Goal: Information Seeking & Learning: Check status

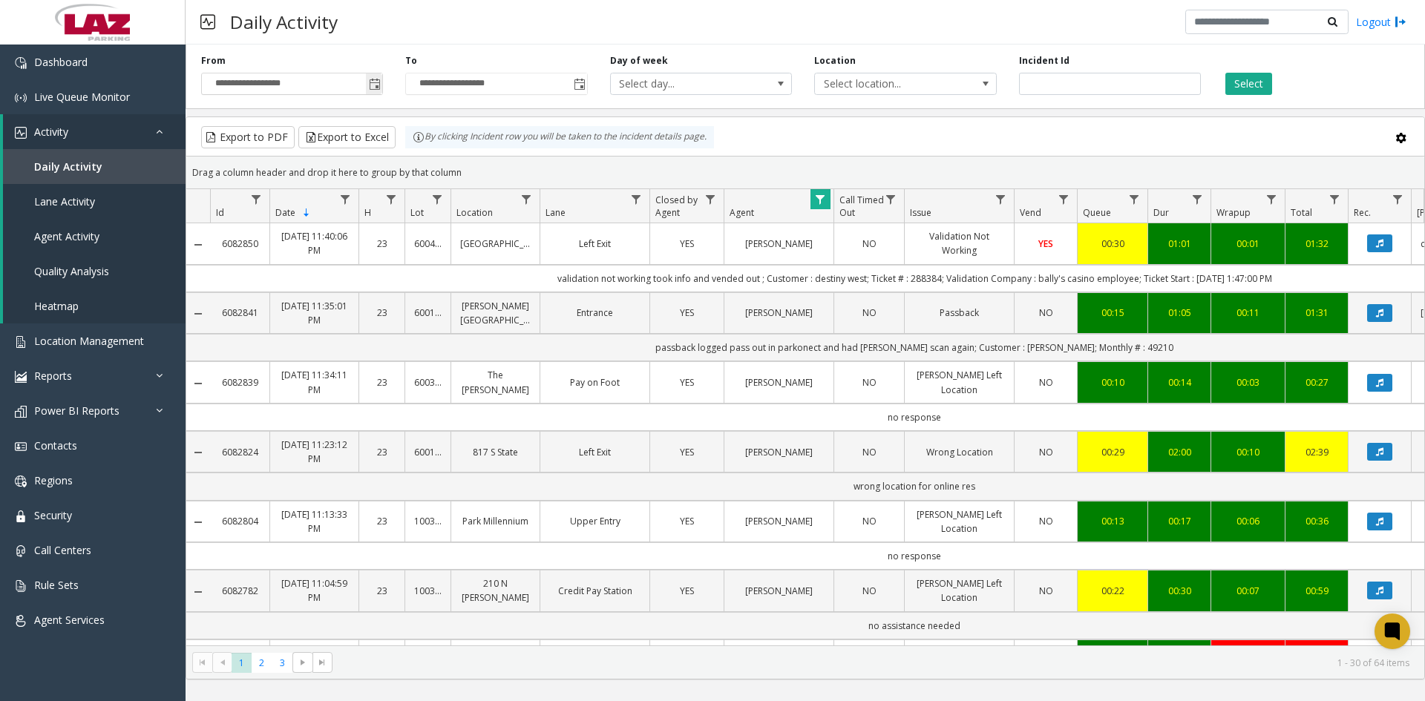
click at [373, 90] on span "Toggle popup" at bounding box center [375, 85] width 12 height 12
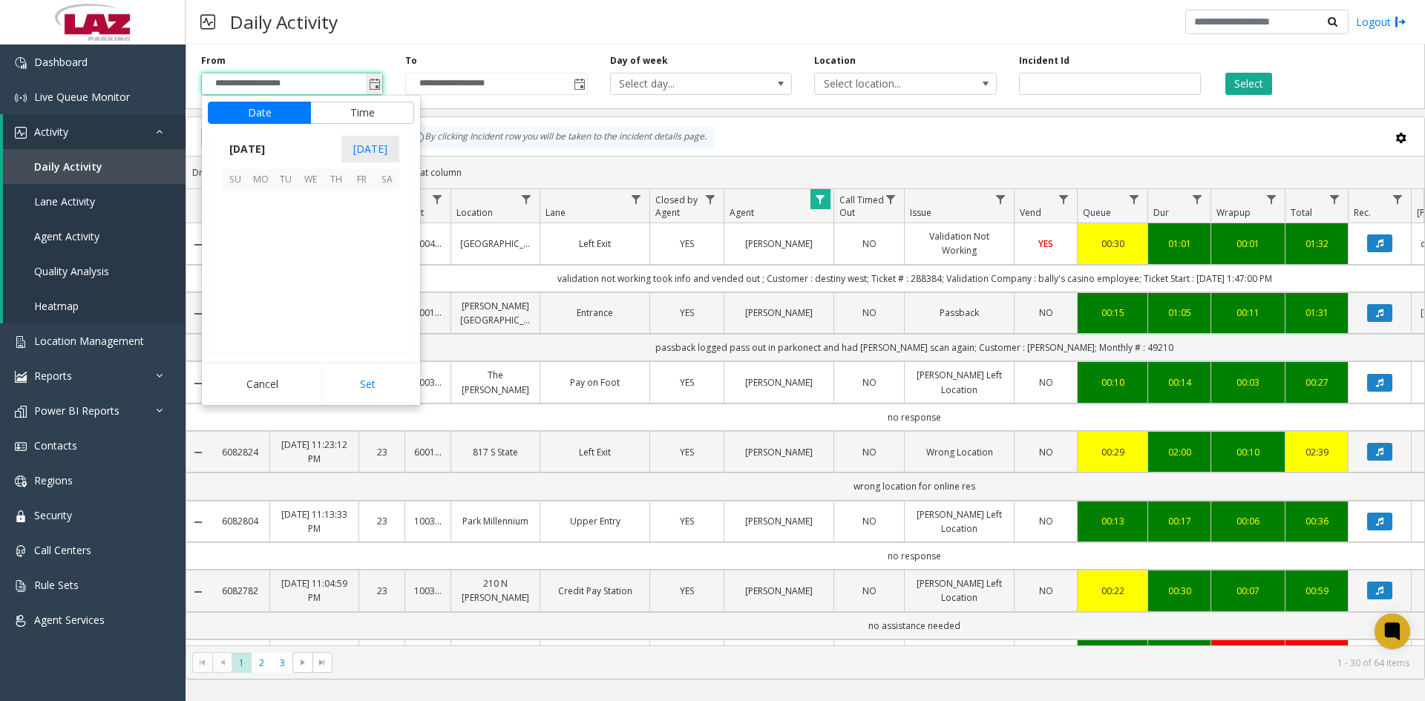
scroll to position [266242, 0]
click at [354, 277] on span "22" at bounding box center [361, 278] width 25 height 25
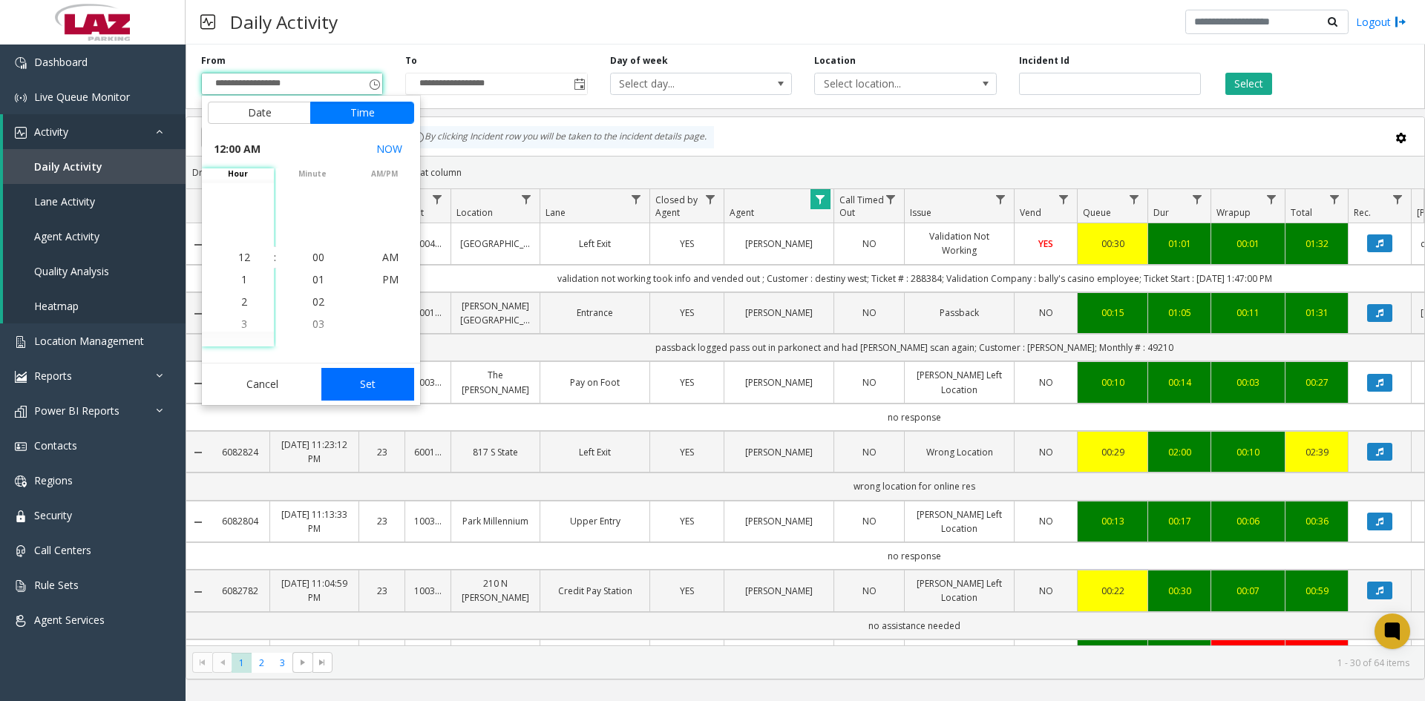
click at [371, 393] on button "Set" at bounding box center [368, 384] width 94 height 33
type input "**********"
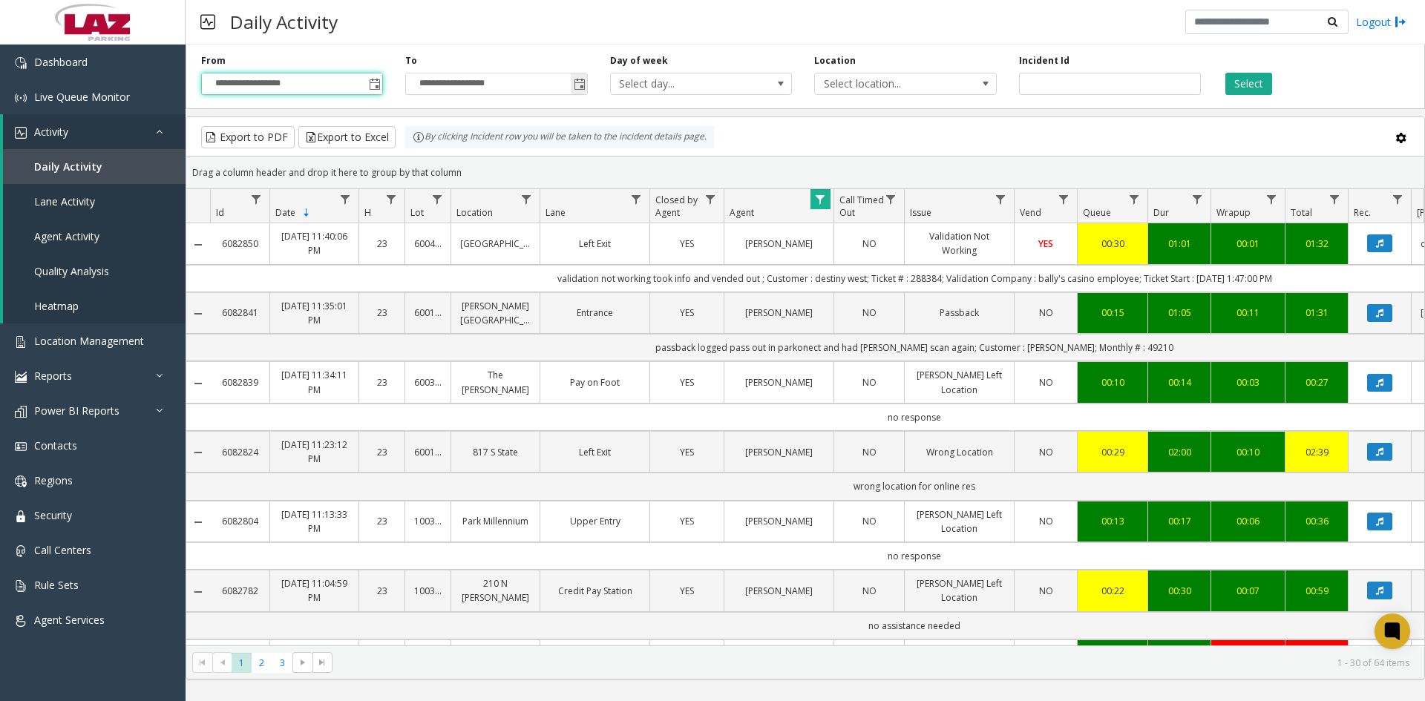
click at [574, 85] on span "Toggle popup" at bounding box center [580, 85] width 12 height 12
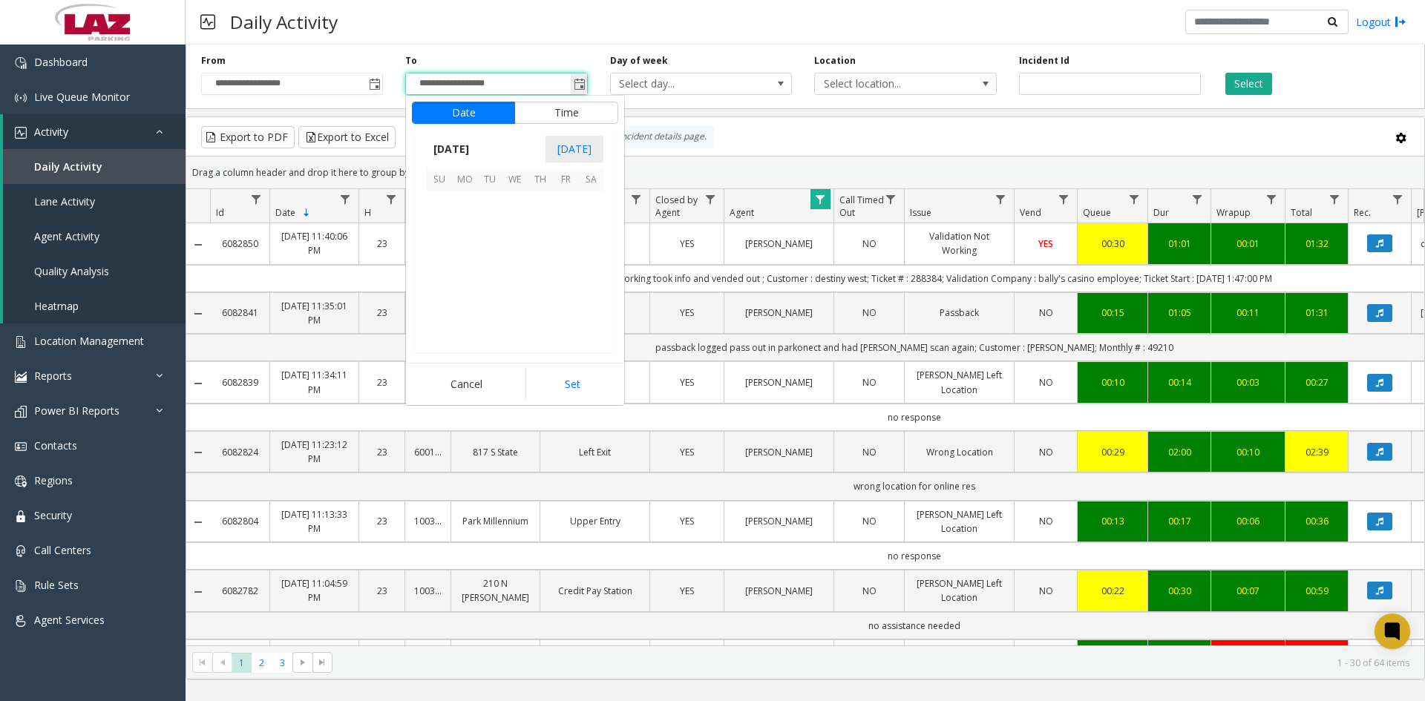
scroll to position [22, 0]
click at [566, 277] on span "22" at bounding box center [565, 278] width 25 height 25
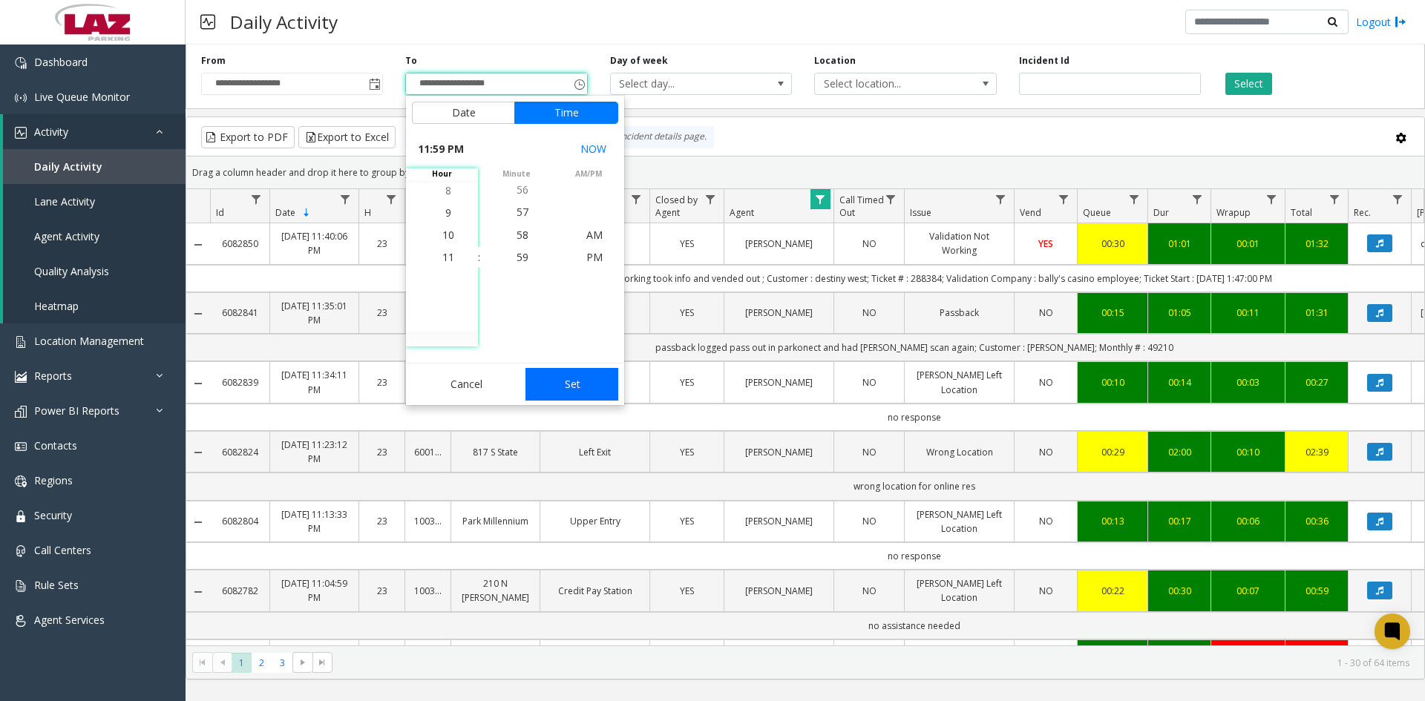
drag, startPoint x: 577, startPoint y: 390, endPoint x: 1167, endPoint y: 126, distance: 646.3
click at [580, 385] on button "Set" at bounding box center [573, 384] width 94 height 33
type input "**********"
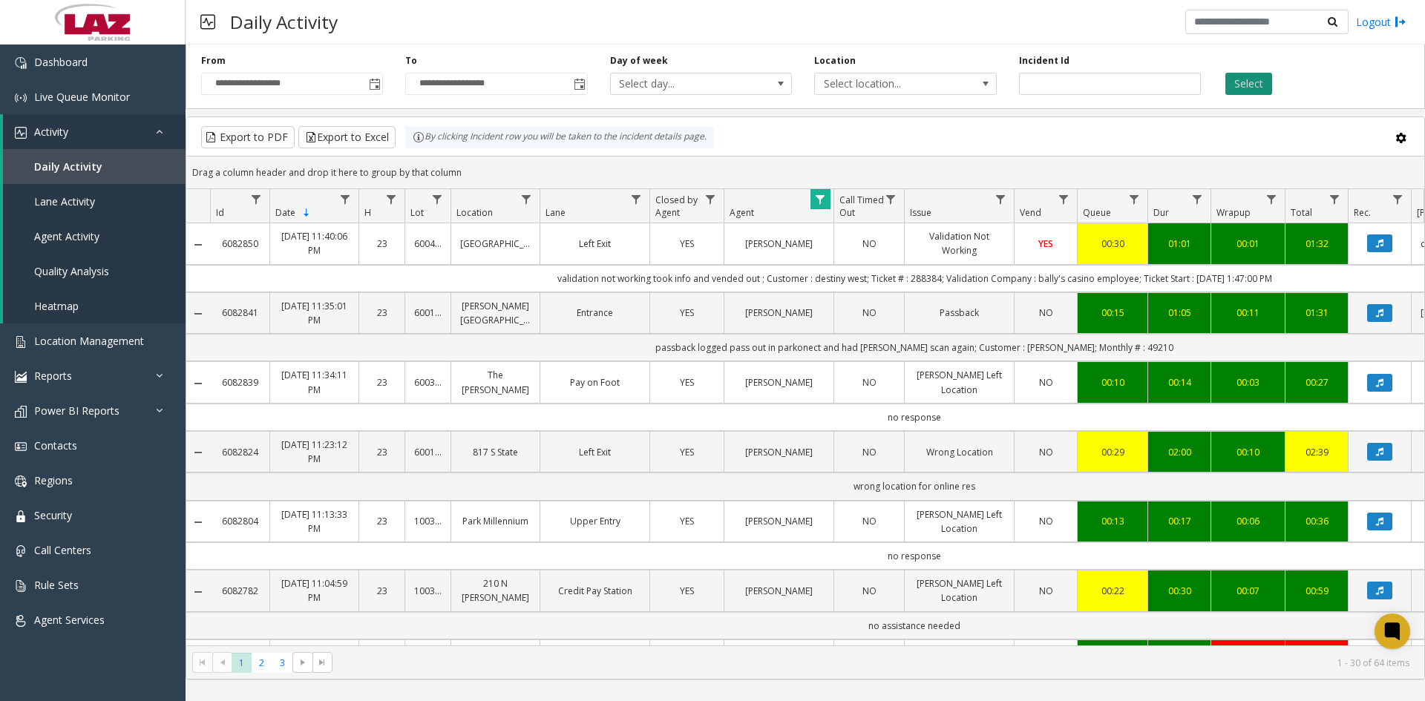
click at [1251, 85] on button "Select" at bounding box center [1249, 84] width 47 height 22
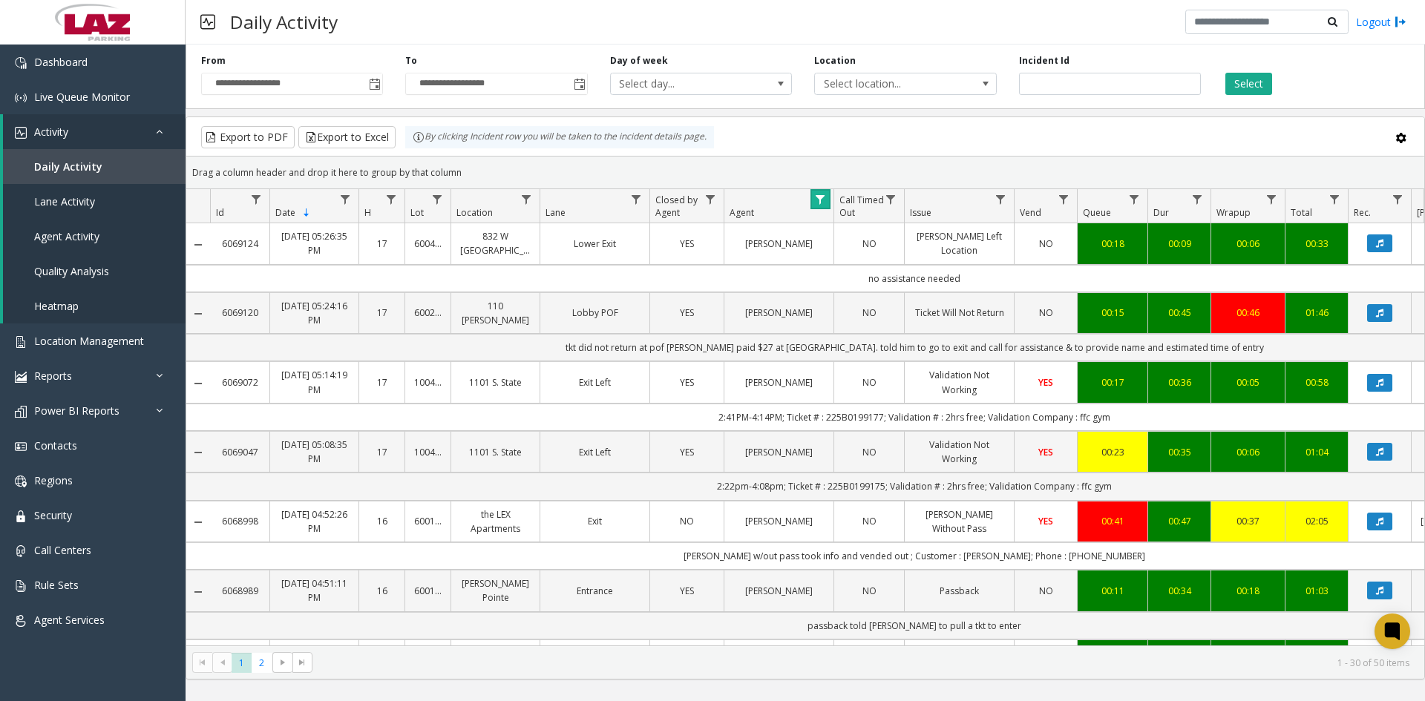
click at [819, 192] on link "Data table" at bounding box center [821, 199] width 20 height 20
drag, startPoint x: 851, startPoint y: 265, endPoint x: 820, endPoint y: 262, distance: 31.3
click at [820, 262] on div "Contains **** And Contains Clear Filter" at bounding box center [884, 316] width 147 height 213
type input "*******"
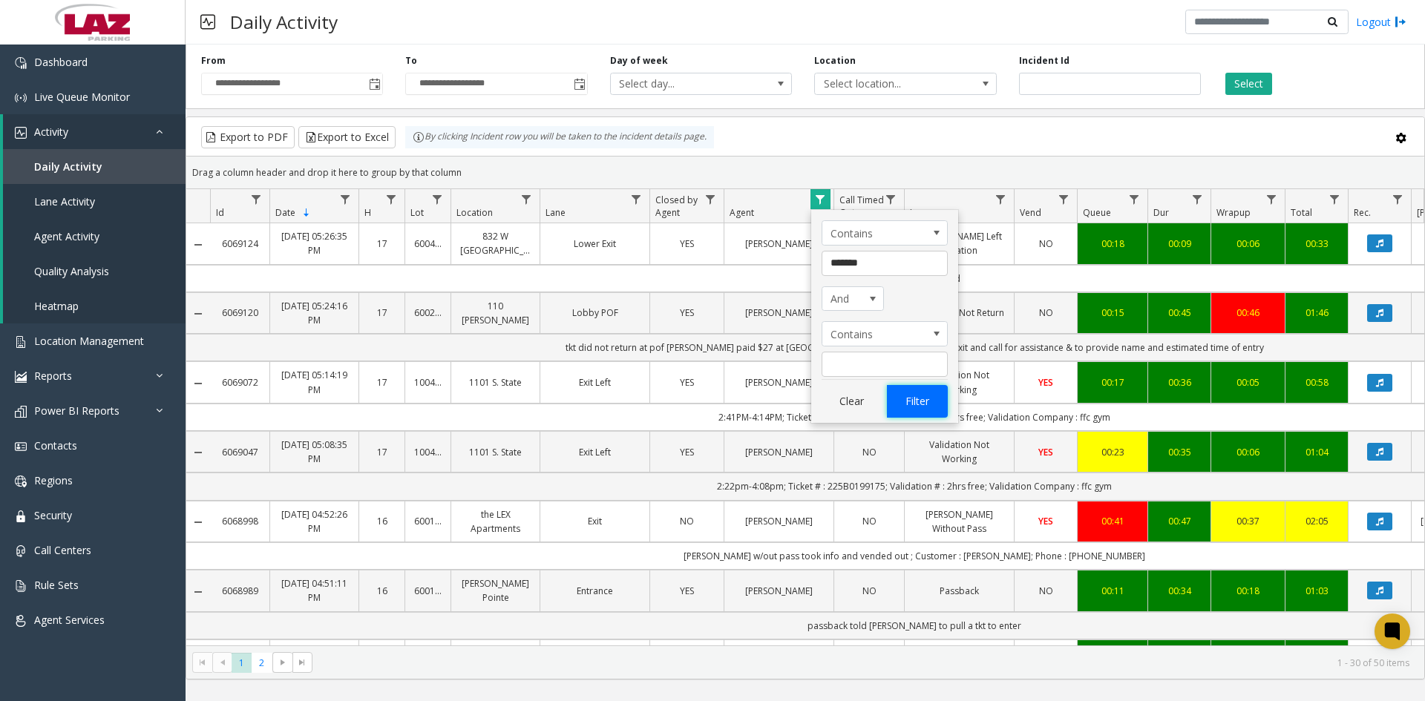
click at [920, 391] on button "Filter" at bounding box center [917, 401] width 61 height 33
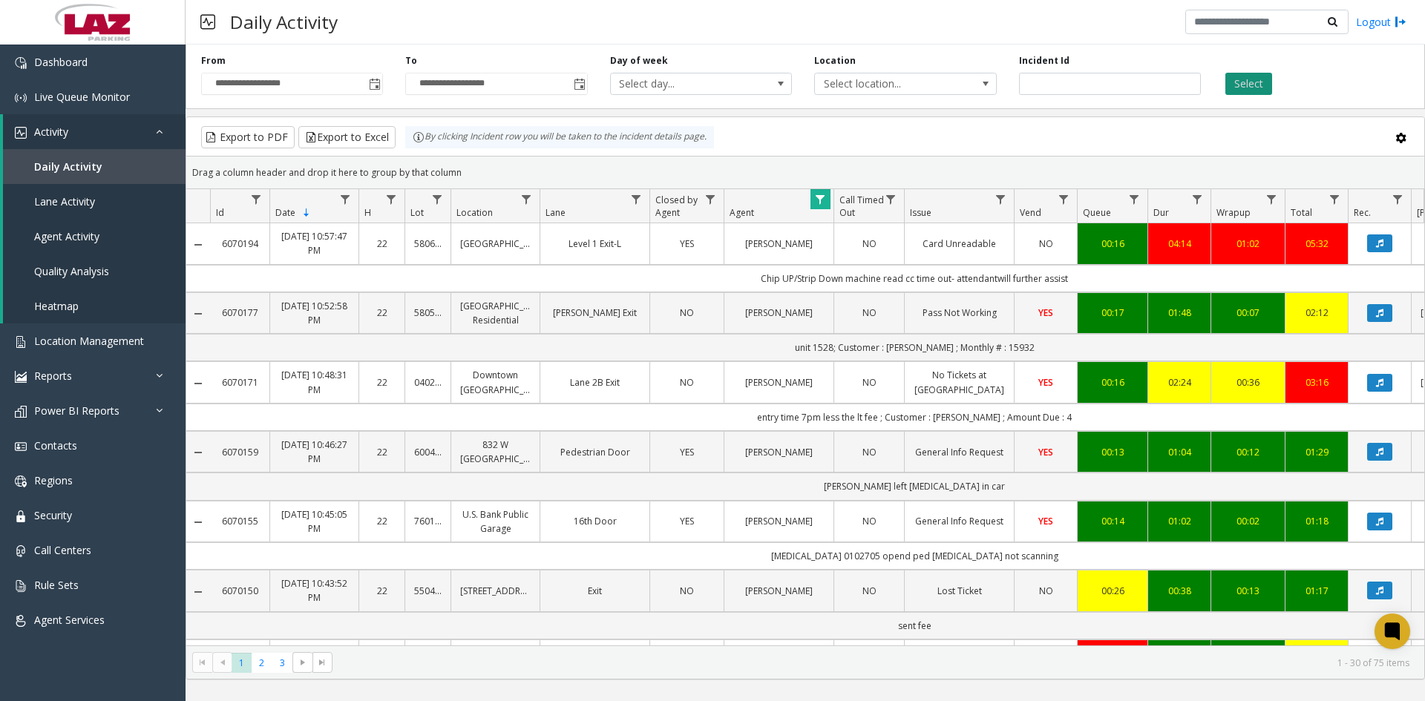
click at [1233, 84] on button "Select" at bounding box center [1249, 84] width 47 height 22
click at [280, 662] on span "3" at bounding box center [282, 663] width 20 height 20
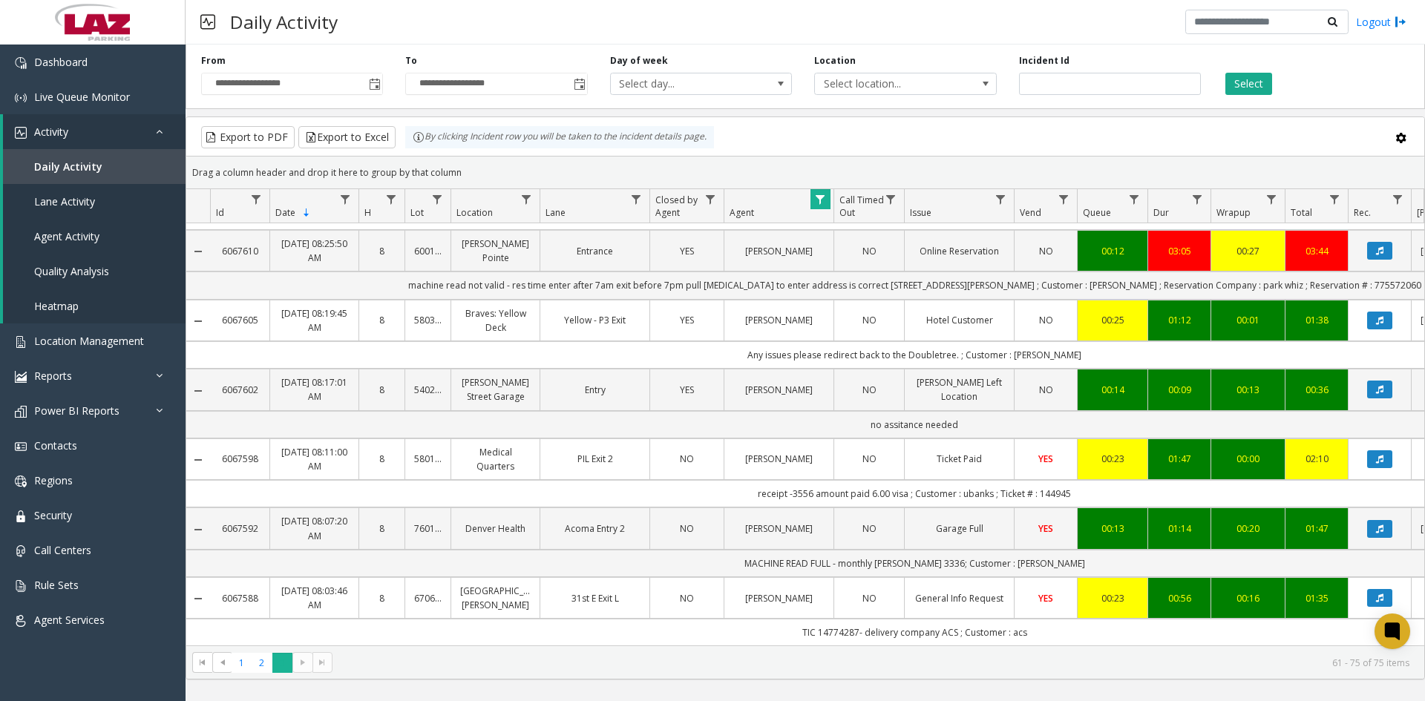
scroll to position [658, 0]
click at [239, 667] on span "1" at bounding box center [242, 663] width 20 height 20
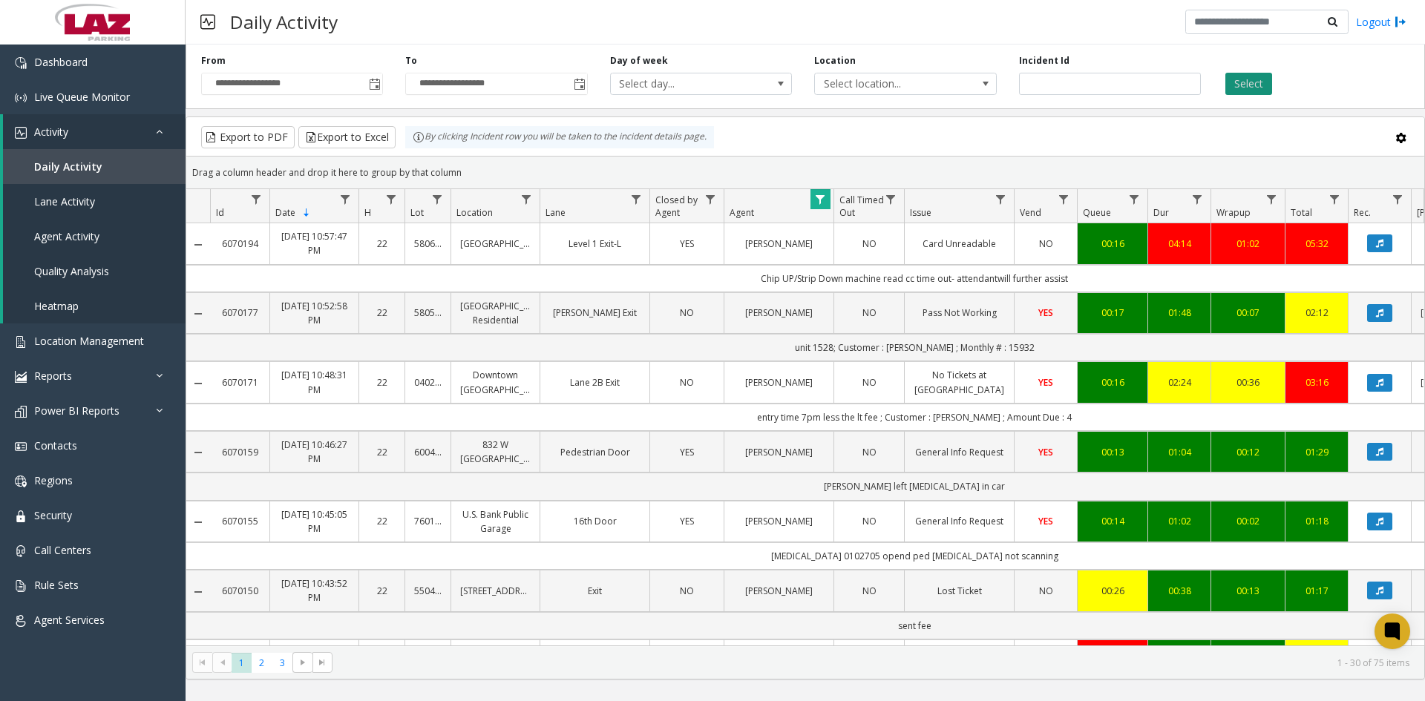
click at [1237, 81] on button "Select" at bounding box center [1249, 84] width 47 height 22
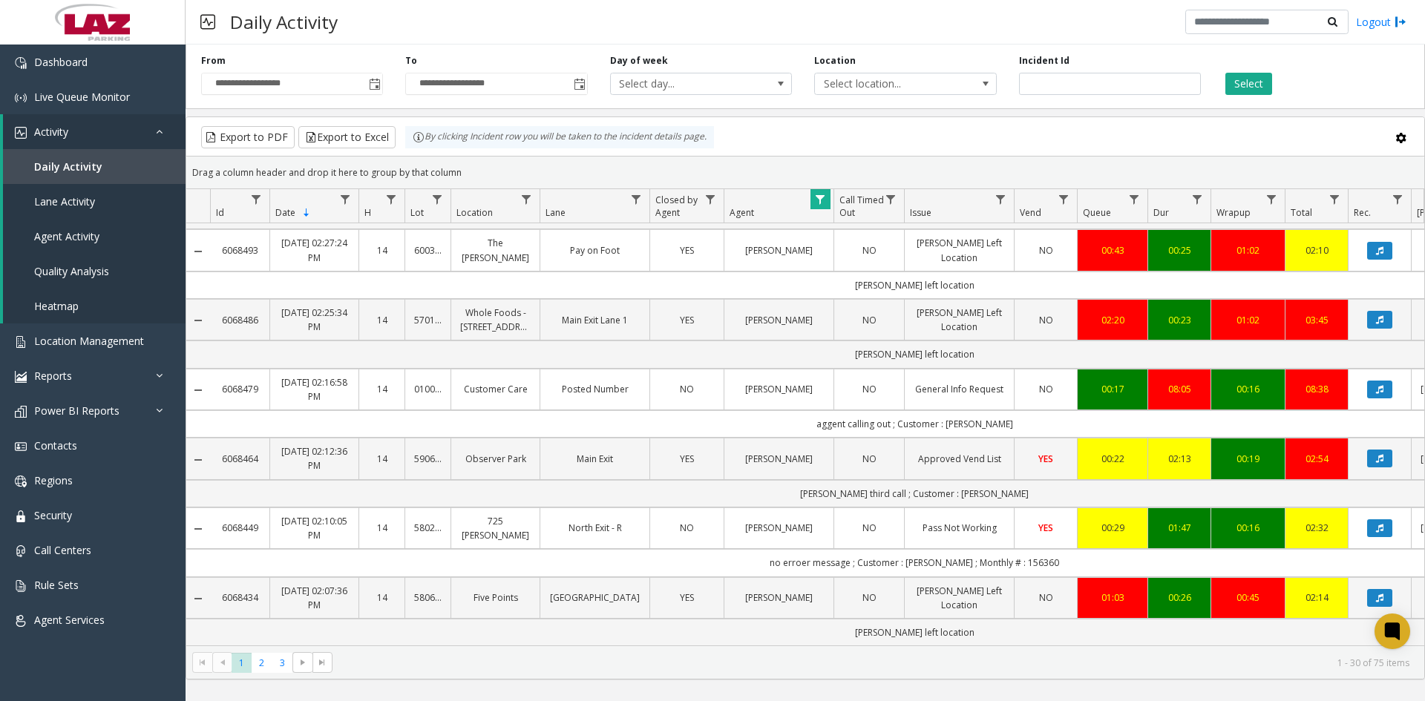
scroll to position [1715, 0]
click at [263, 664] on span "2" at bounding box center [262, 663] width 20 height 20
